Goal: Find specific page/section: Find specific page/section

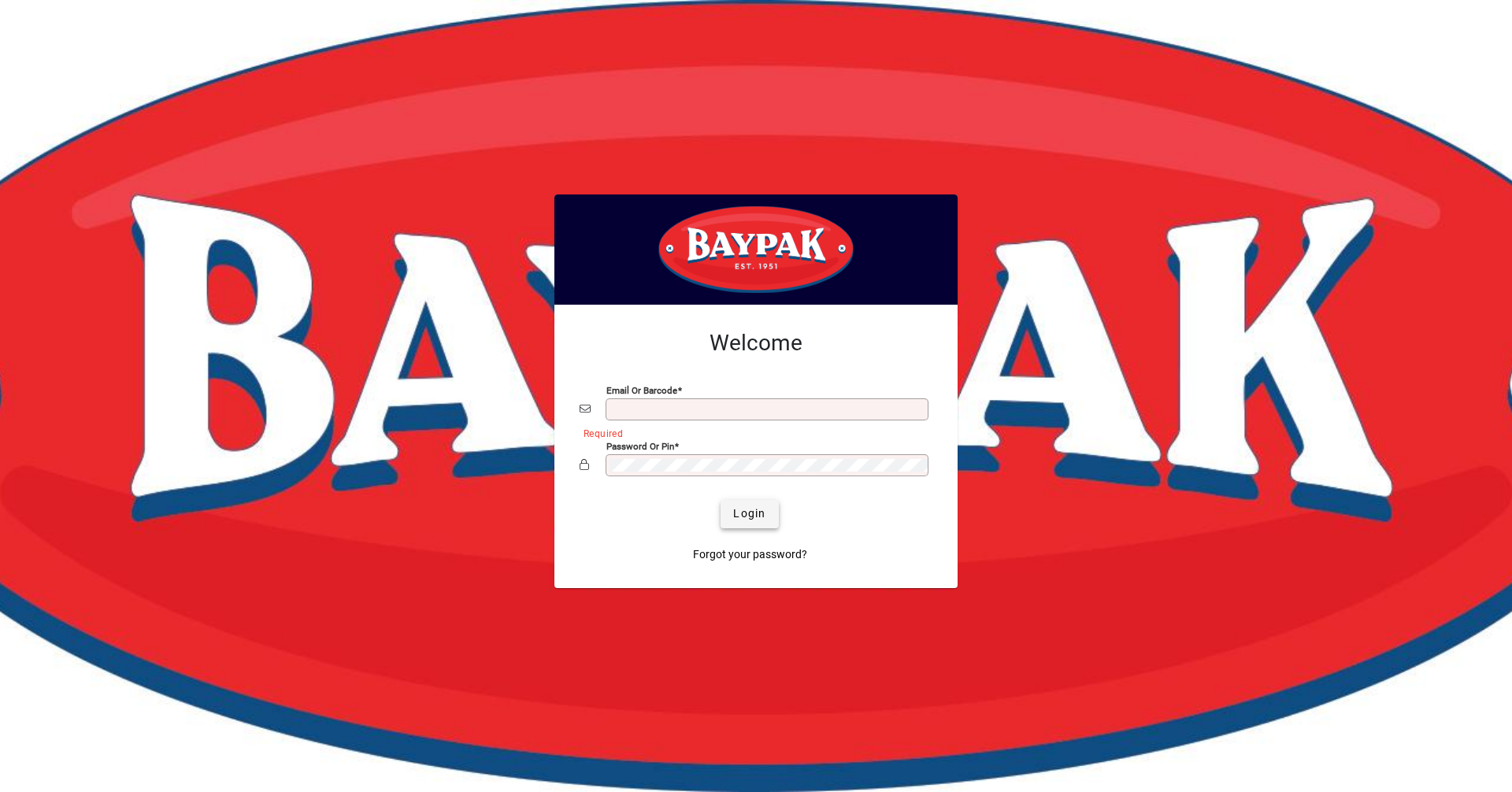
type input "**********"
click at [754, 513] on span "Login" at bounding box center [749, 513] width 32 height 17
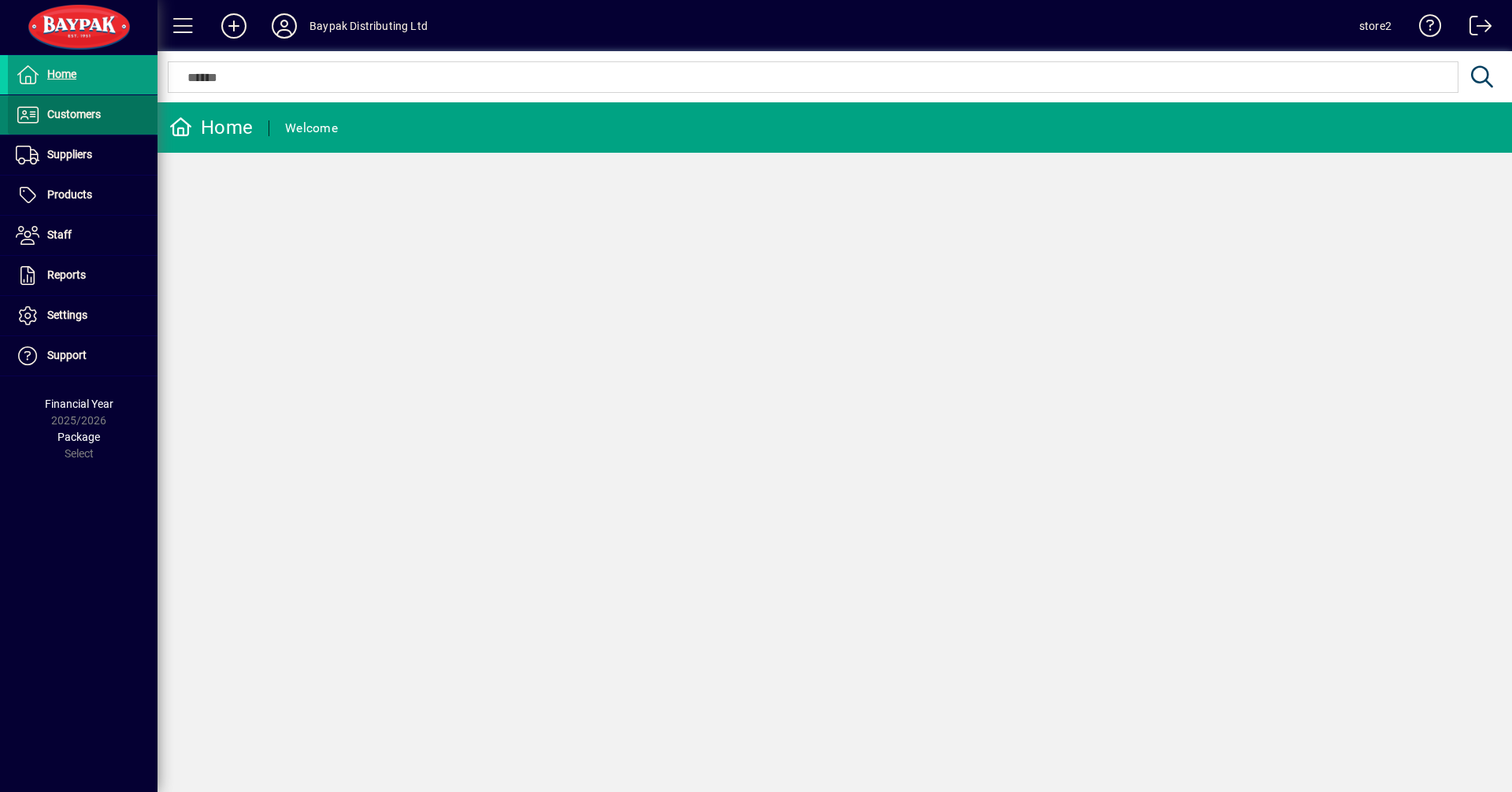
click at [78, 117] on span "Customers" at bounding box center [74, 114] width 54 height 13
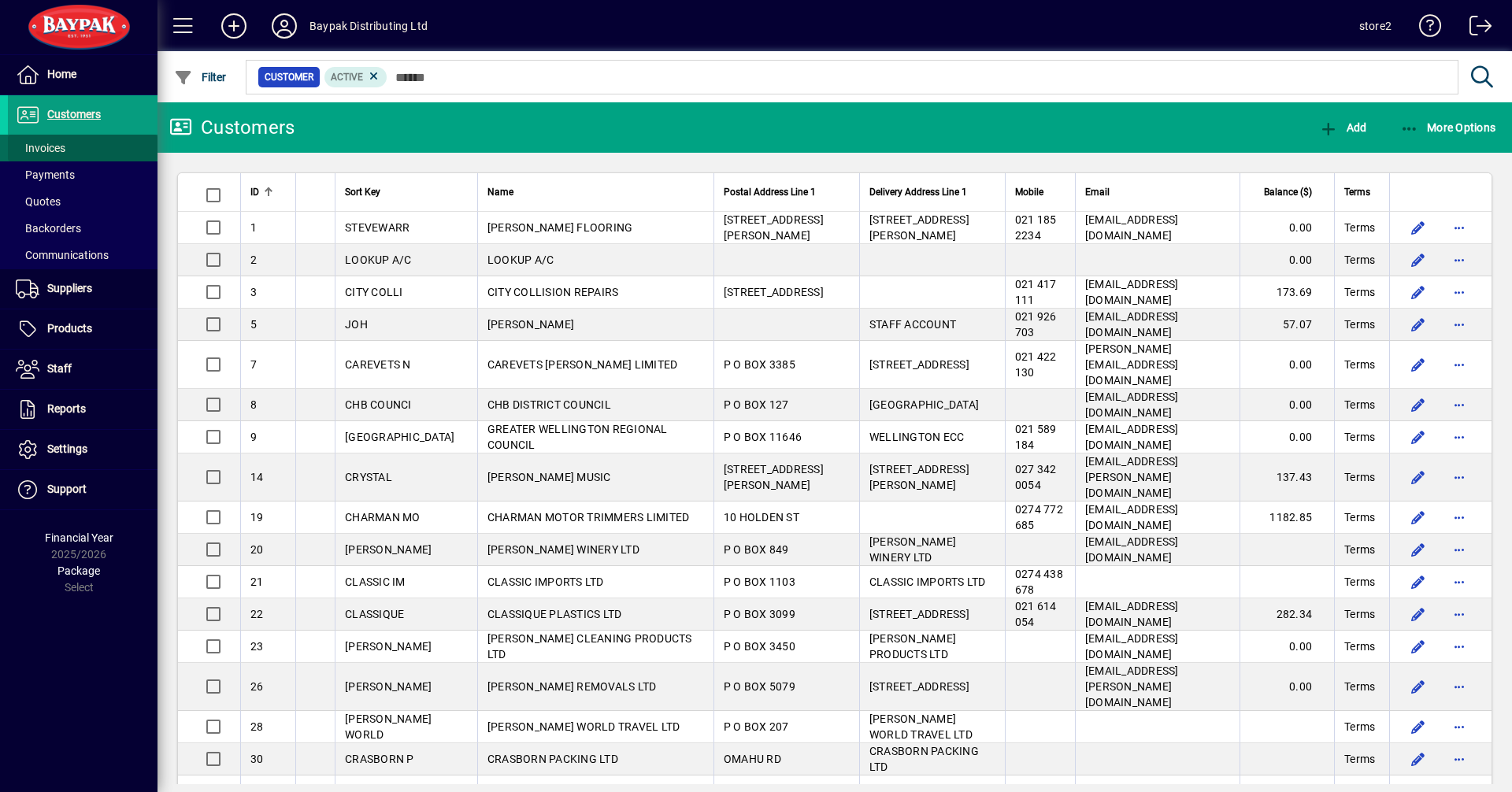
click at [45, 146] on span "Invoices" at bounding box center [40, 148] width 50 height 13
